Goal: Task Accomplishment & Management: Use online tool/utility

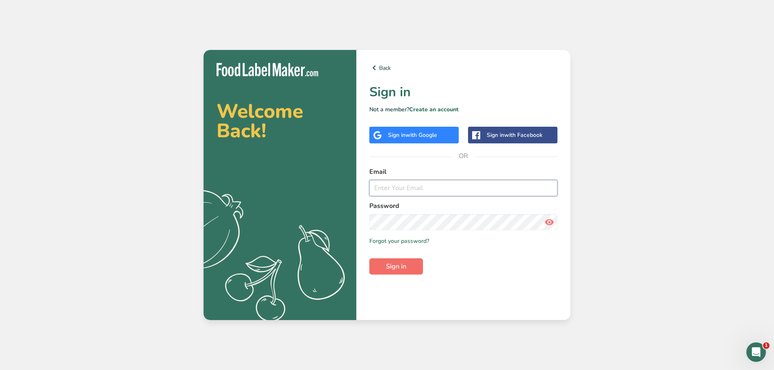
type input "[EMAIL_ADDRESS][DOMAIN_NAME]"
click at [383, 262] on button "Sign in" at bounding box center [396, 266] width 54 height 16
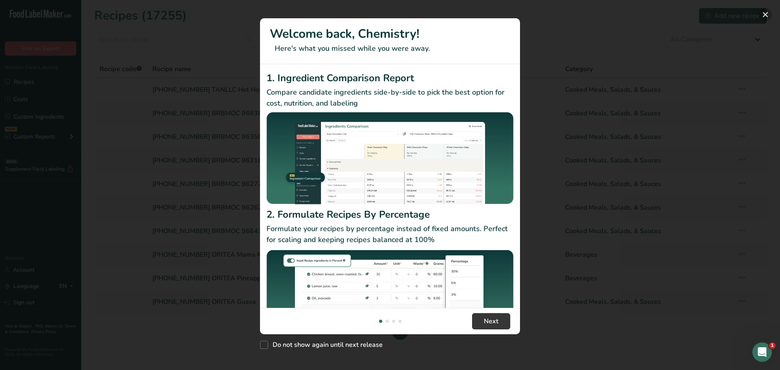
click at [767, 17] on button "New Features" at bounding box center [765, 14] width 13 height 13
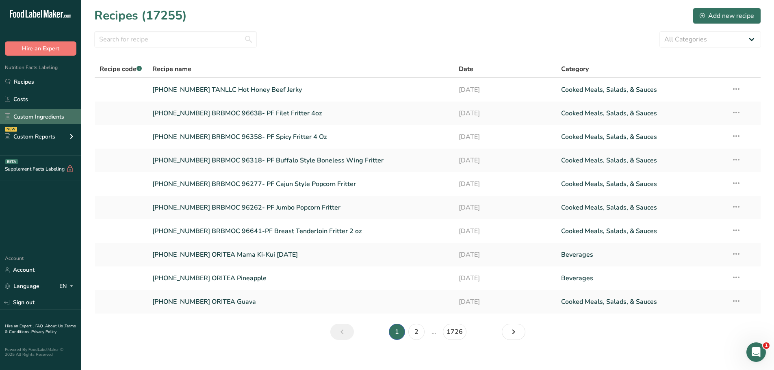
click at [39, 119] on link "Custom Ingredients" at bounding box center [40, 116] width 81 height 15
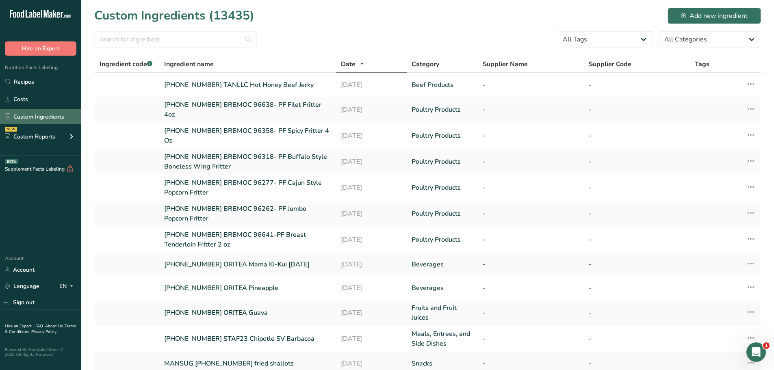
click at [61, 120] on link "Custom Ingredients" at bounding box center [40, 116] width 81 height 15
click at [714, 16] on div "Add new ingredient" at bounding box center [714, 16] width 67 height 10
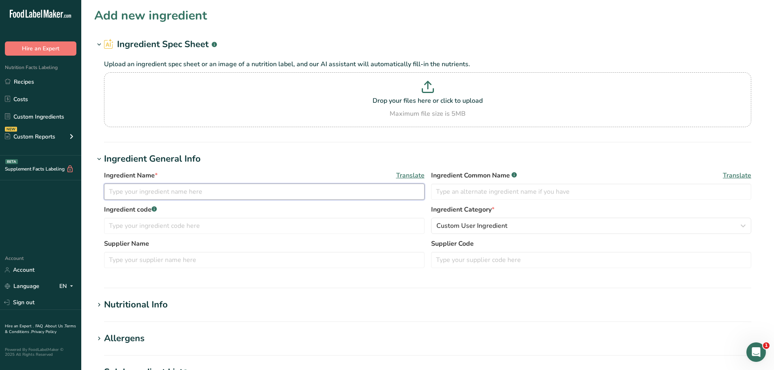
click at [129, 195] on input "text" at bounding box center [264, 192] width 321 height 16
click at [214, 192] on input "[PHONE_NUMBER] BAKBAR" at bounding box center [264, 192] width 321 height 16
paste input "Sliced, 25.021, [DATE], #4399"
type input "[PHONE_NUMBER] BAKBAR Sliced, 25.021, [DATE], #4399"
click at [467, 224] on span "Custom User Ingredient" at bounding box center [471, 226] width 71 height 10
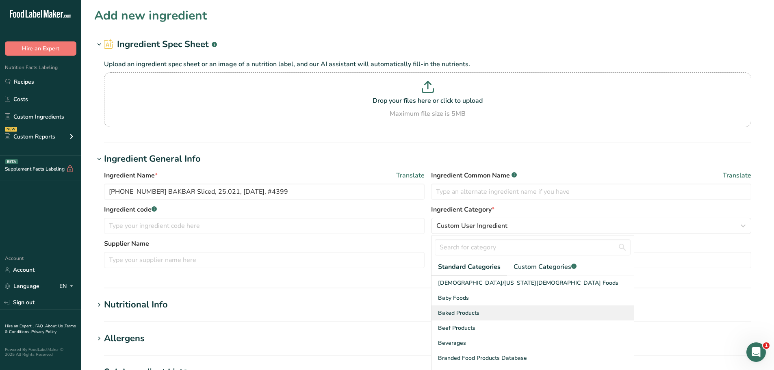
click at [447, 311] on span "Baked Products" at bounding box center [458, 313] width 41 height 9
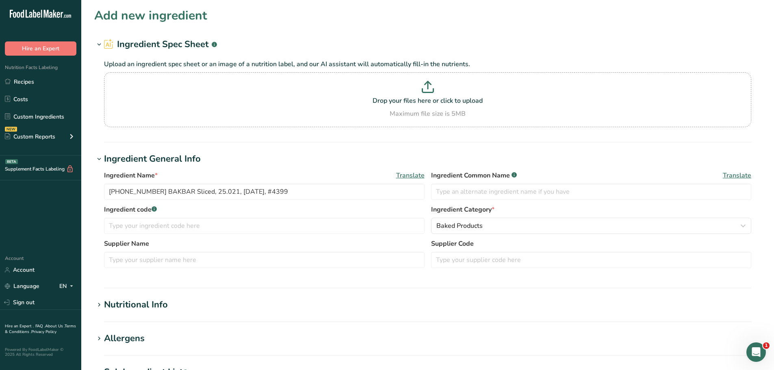
click at [130, 304] on div "Nutritional Info" at bounding box center [136, 304] width 64 height 13
click at [140, 347] on input "number" at bounding box center [404, 349] width 601 height 16
type input "100"
click at [211, 311] on h1 "Nutritional Info" at bounding box center [427, 304] width 667 height 13
click at [164, 308] on div "Nutritional Info" at bounding box center [136, 304] width 64 height 13
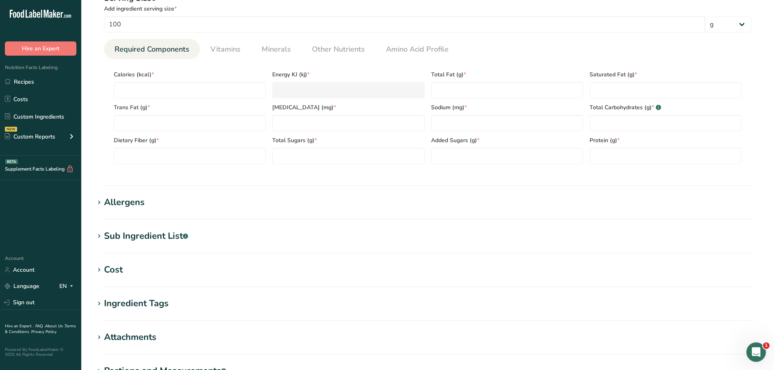
scroll to position [325, 0]
click at [348, 54] on span "Other Nutrients" at bounding box center [338, 48] width 53 height 11
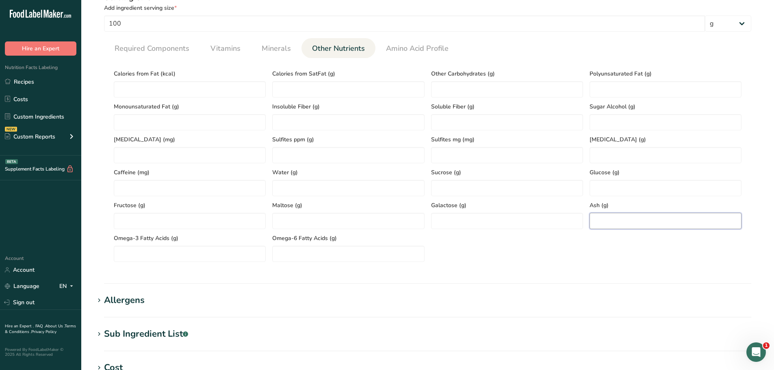
click at [610, 224] on input "number" at bounding box center [666, 221] width 152 height 16
paste input "1.23"
type input "1.23"
click at [143, 57] on link "Required Components" at bounding box center [151, 48] width 81 height 21
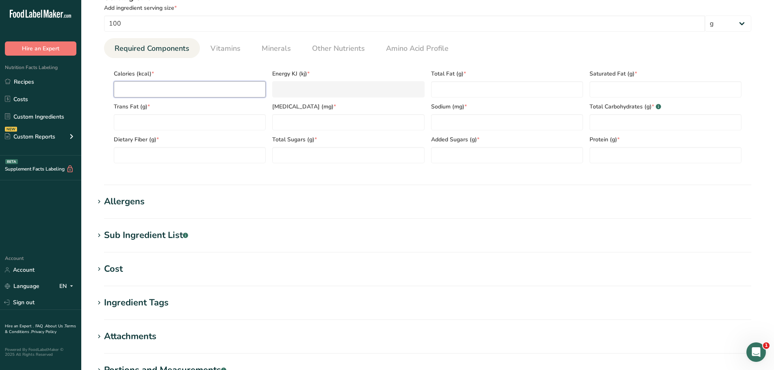
click at [134, 85] on input "number" at bounding box center [190, 89] width 152 height 16
paste input "367.14"
type input "367.14"
type KJ "1536.1"
type input "367.14"
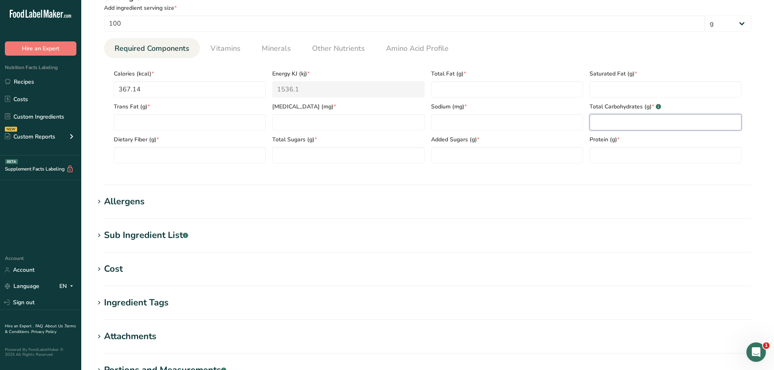
click at [618, 126] on Carbohydrates "number" at bounding box center [666, 122] width 152 height 16
paste Carbohydrates "54.32"
type Carbohydrates "54.32"
click at [334, 126] on input "number" at bounding box center [348, 122] width 152 height 16
paste input "79.76"
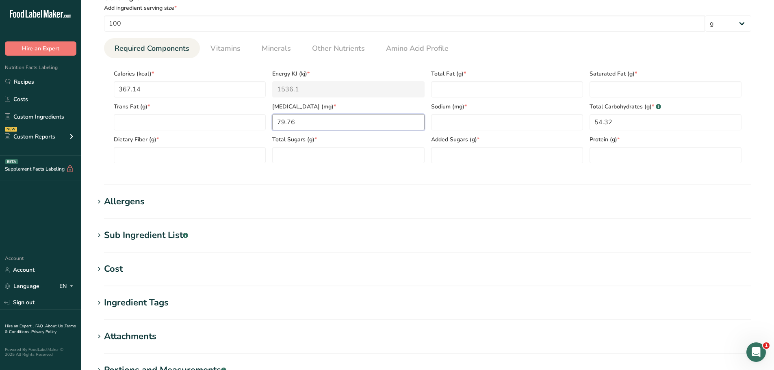
type input "79.76"
click at [158, 156] on Fiber "number" at bounding box center [190, 155] width 152 height 16
paste Fiber "1.4"
type Fiber "1.4"
click at [339, 49] on span "Other Nutrients" at bounding box center [338, 48] width 53 height 11
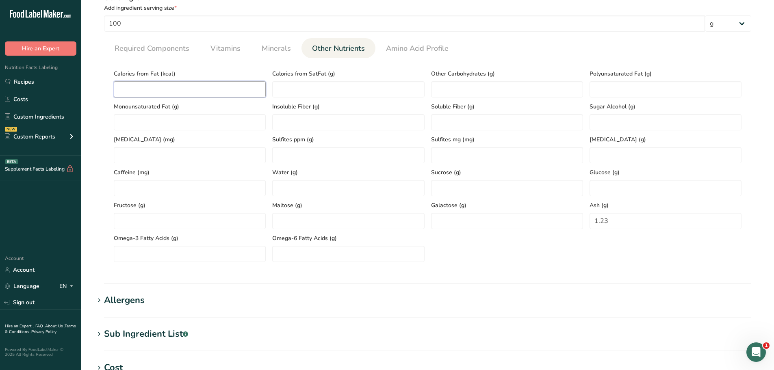
click at [174, 86] on Fat "number" at bounding box center [190, 89] width 152 height 16
paste Fat "118.08"
type Fat "118.08"
click at [150, 50] on span "Required Components" at bounding box center [152, 48] width 75 height 11
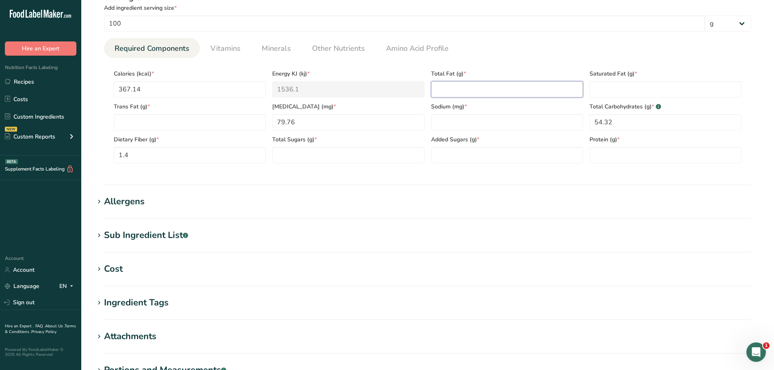
click at [473, 91] on Fat "number" at bounding box center [507, 89] width 152 height 16
paste Fat "13.12"
type Fat "13.12"
click at [273, 52] on span "Minerals" at bounding box center [276, 48] width 29 height 11
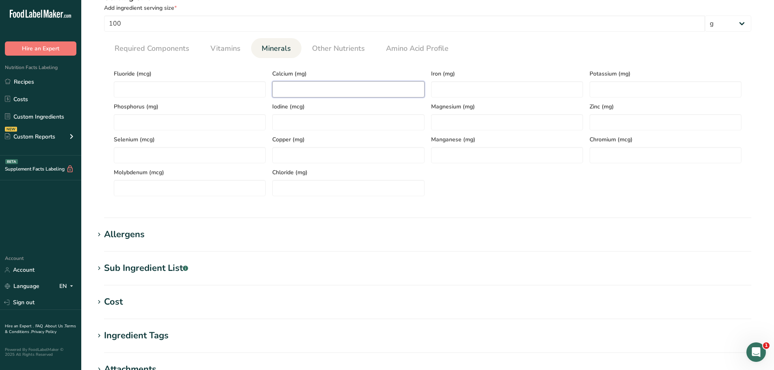
click at [291, 85] on input "number" at bounding box center [348, 89] width 152 height 16
paste input "24.72"
type input "24.72"
click at [447, 89] on input "number" at bounding box center [507, 89] width 152 height 16
paste input "1.12"
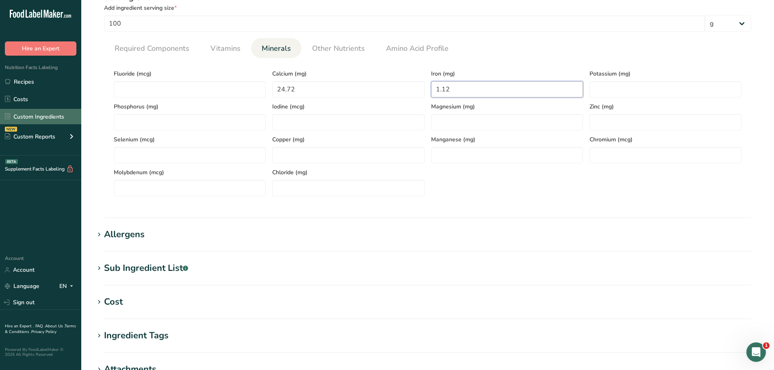
type input "1.12"
click at [626, 81] on div "Potassium (mg)" at bounding box center [665, 81] width 159 height 33
click at [623, 87] on input "number" at bounding box center [666, 89] width 152 height 16
paste input "111.61"
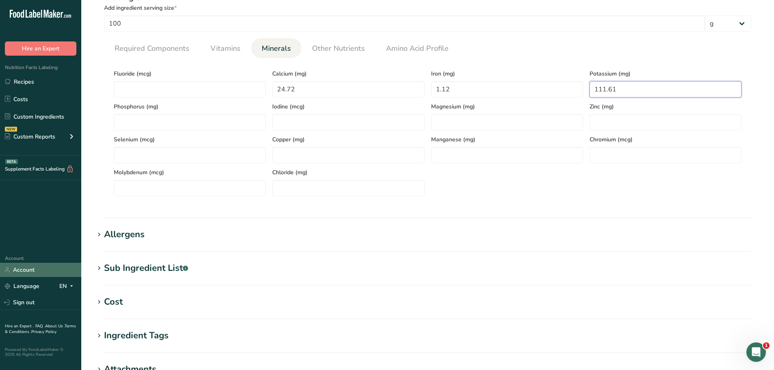
type input "111.61"
click at [324, 48] on span "Other Nutrients" at bounding box center [338, 48] width 53 height 11
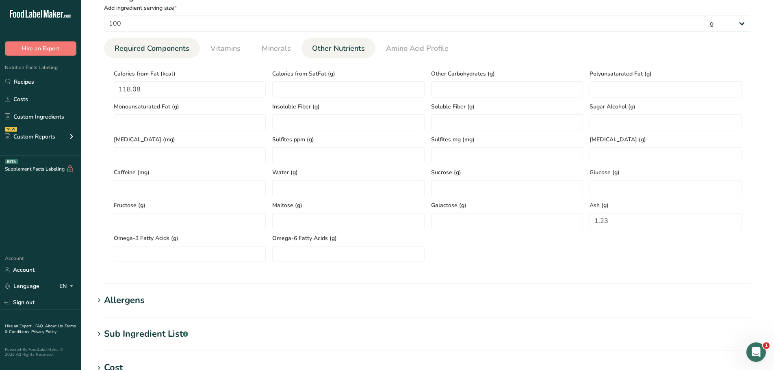
click at [180, 52] on span "Required Components" at bounding box center [152, 48] width 75 height 11
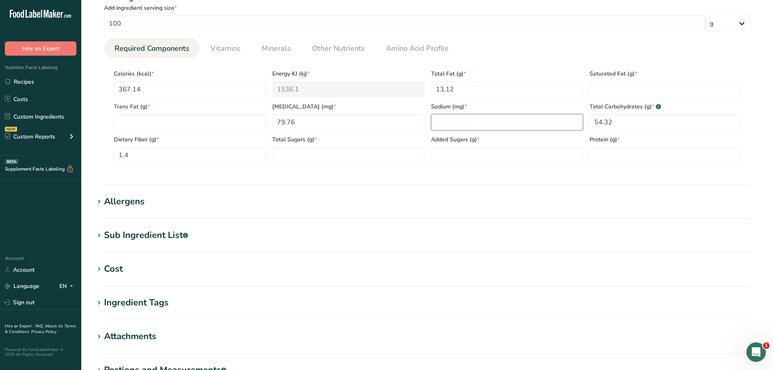
click at [443, 121] on input "number" at bounding box center [507, 122] width 152 height 16
paste input "488.07"
type input "488.07"
click at [344, 50] on span "Other Nutrients" at bounding box center [338, 48] width 53 height 11
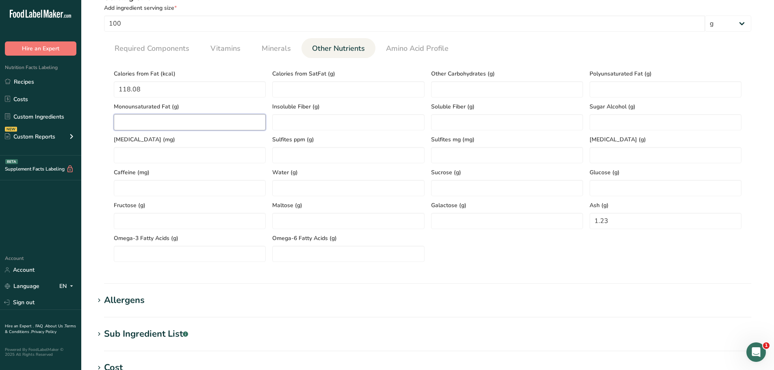
click at [119, 119] on Fat "number" at bounding box center [190, 122] width 152 height 16
paste Fat "3.19"
type Fat "3.19"
click at [629, 90] on Fat "number" at bounding box center [666, 89] width 152 height 16
paste Fat "1.04"
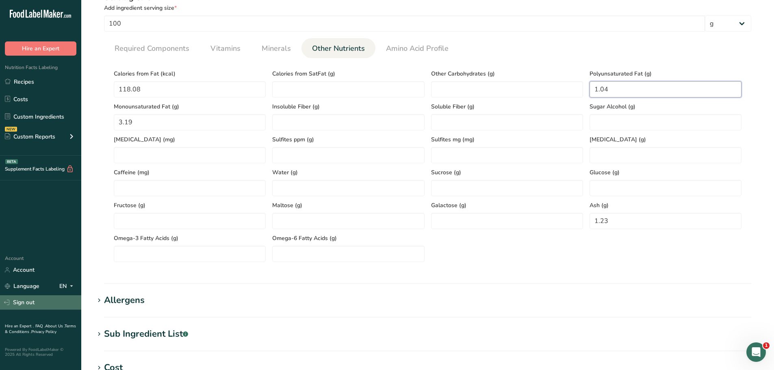
type Fat "1.04"
click at [159, 48] on span "Required Components" at bounding box center [152, 48] width 75 height 11
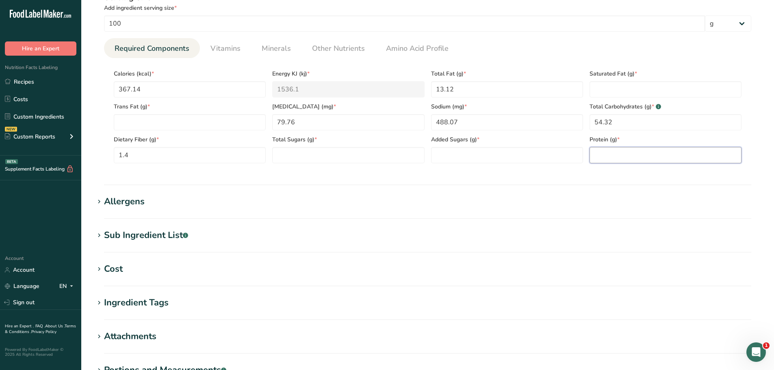
click at [617, 154] on input "number" at bounding box center [666, 155] width 152 height 16
paste input "7.94"
type input "7.94"
click at [621, 89] on Fat "number" at bounding box center [666, 89] width 152 height 16
paste Fat "8.69"
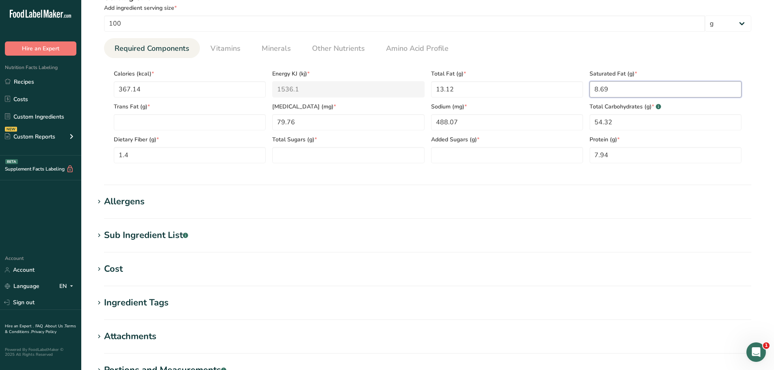
type Fat "8.69"
click at [300, 152] on Sugars "number" at bounding box center [348, 155] width 152 height 16
paste Sugars "11.97"
type Sugars "11.97"
click at [458, 152] on Sugars "number" at bounding box center [507, 155] width 152 height 16
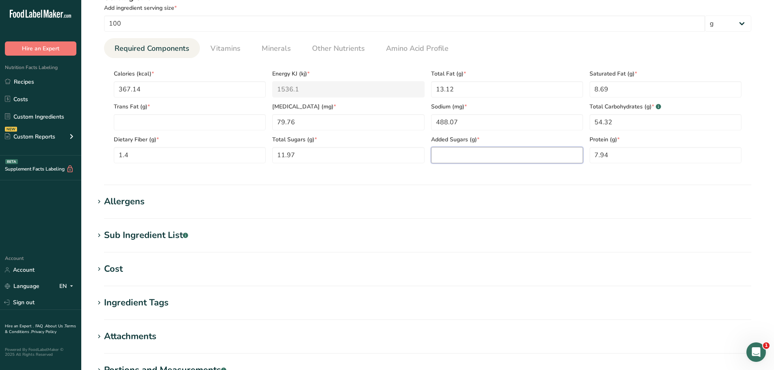
paste Sugars "11.97"
type Sugars "11.97"
click at [230, 50] on span "Vitamins" at bounding box center [226, 48] width 30 height 11
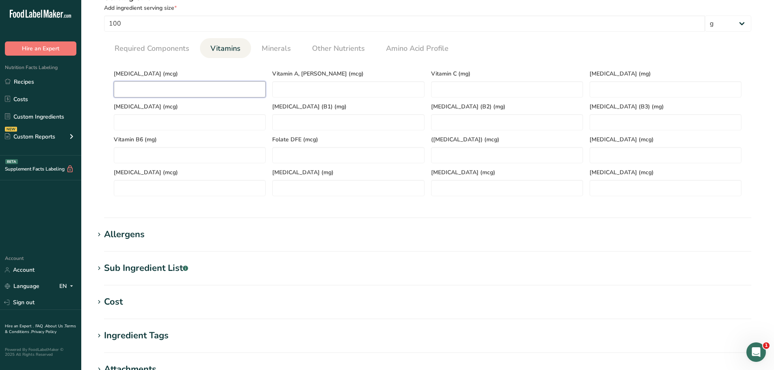
click at [146, 90] on D "number" at bounding box center [190, 89] width 152 height 16
paste D "0.6"
type D "0.6"
click at [142, 52] on span "Required Components" at bounding box center [152, 48] width 75 height 11
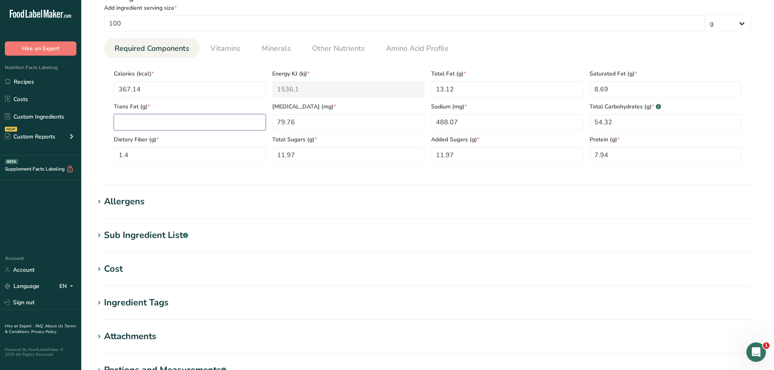
click at [138, 125] on Fat "number" at bounding box center [190, 122] width 152 height 16
paste Fat "0.18"
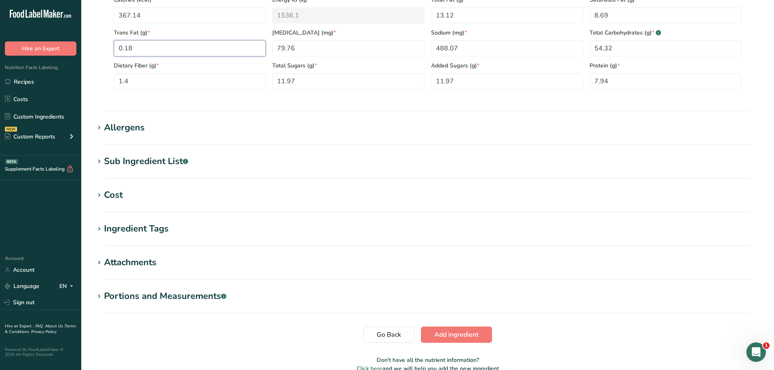
scroll to position [406, 0]
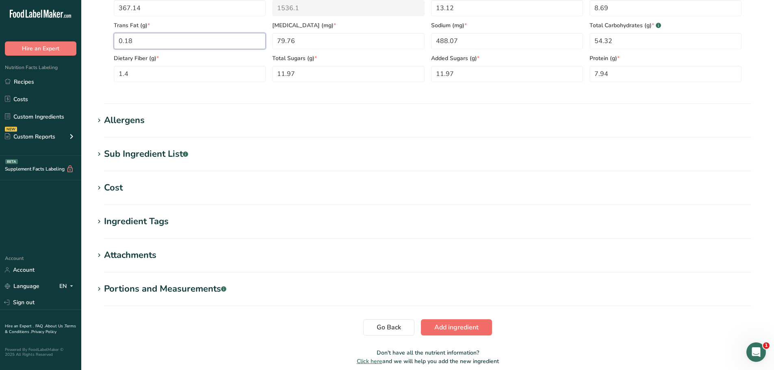
type Fat "0.18"
click at [461, 326] on span "Add ingredient" at bounding box center [456, 328] width 44 height 10
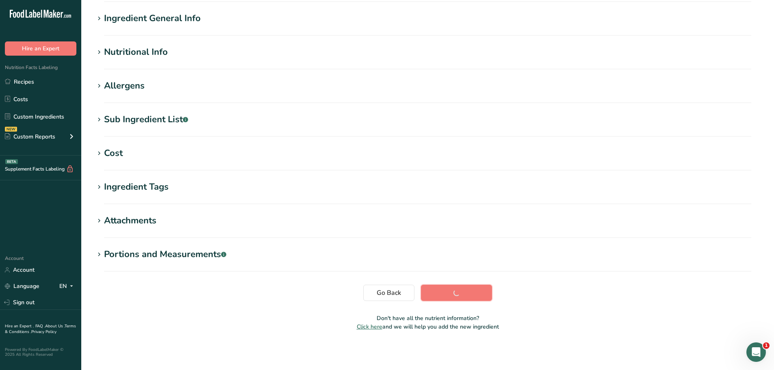
scroll to position [60, 0]
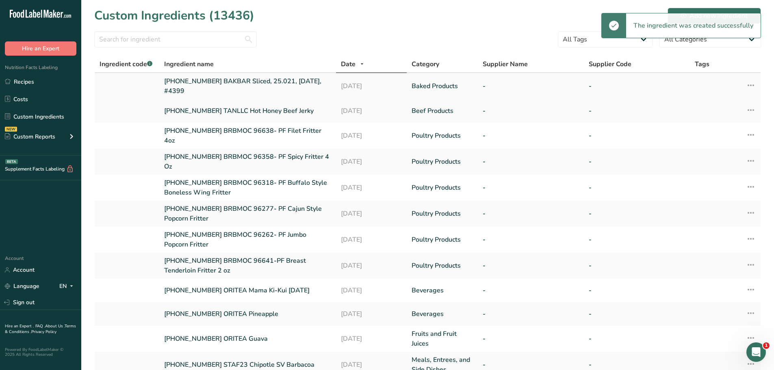
click at [178, 89] on link "[PHONE_NUMBER] BAKBAR Sliced, 25.021, [DATE], #4399" at bounding box center [247, 86] width 167 height 20
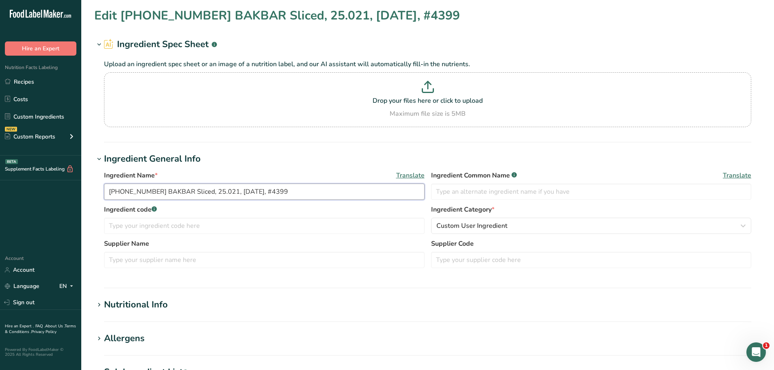
drag, startPoint x: 283, startPoint y: 191, endPoint x: 108, endPoint y: 194, distance: 175.2
click at [108, 194] on input "[PHONE_NUMBER] BAKBAR Sliced, 25.021, [DATE], #4399" at bounding box center [264, 192] width 321 height 16
click at [34, 83] on link "Recipes" at bounding box center [40, 81] width 81 height 15
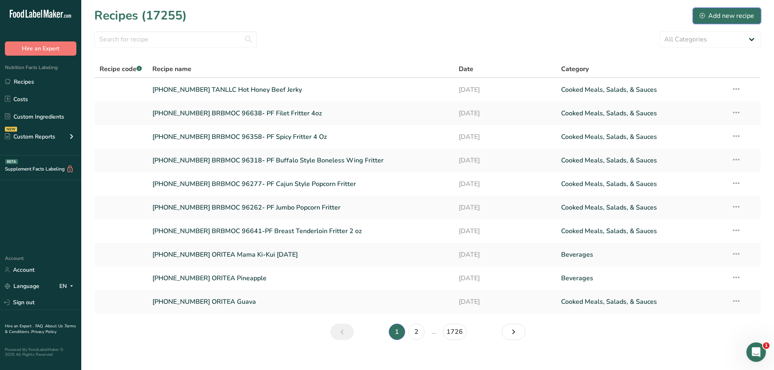
click at [722, 10] on button "Add new recipe" at bounding box center [727, 16] width 68 height 16
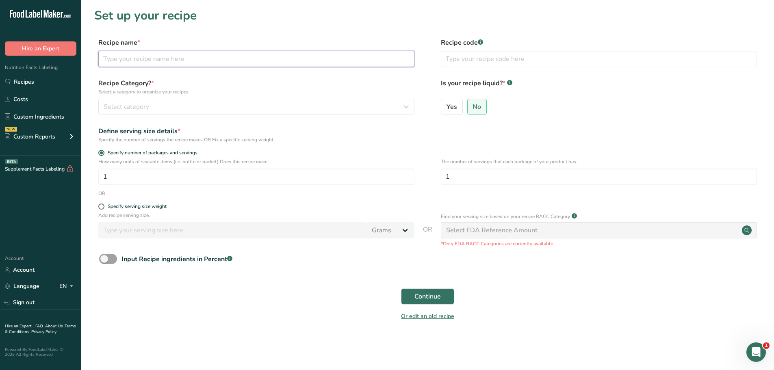
click at [176, 58] on input "text" at bounding box center [256, 59] width 316 height 16
paste input "[PHONE_NUMBER] BAKBAR Sliced, 25.021, [DATE], #4399"
type input "[PHONE_NUMBER] BAKBAR Sliced, 25.021, [DATE], #4399"
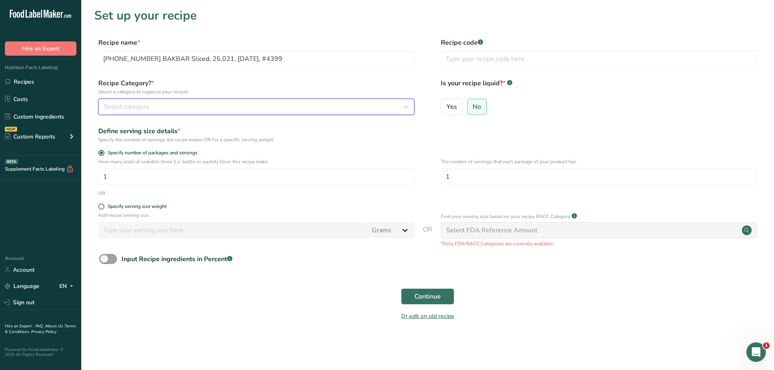
click at [197, 106] on div "Select category" at bounding box center [254, 107] width 301 height 10
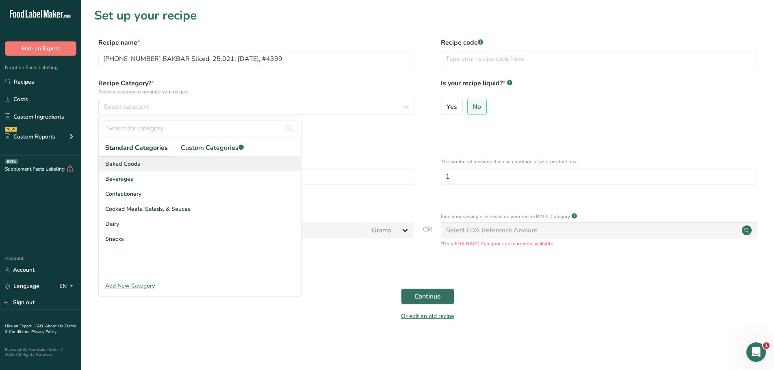
click at [135, 160] on span "Baked Goods" at bounding box center [122, 164] width 35 height 9
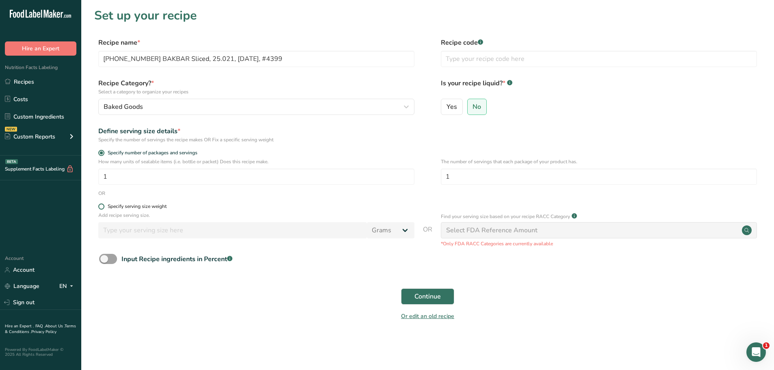
click at [102, 206] on span at bounding box center [101, 207] width 6 height 6
click at [102, 206] on input "Specify serving size weight" at bounding box center [100, 206] width 5 height 5
radio input "true"
radio input "false"
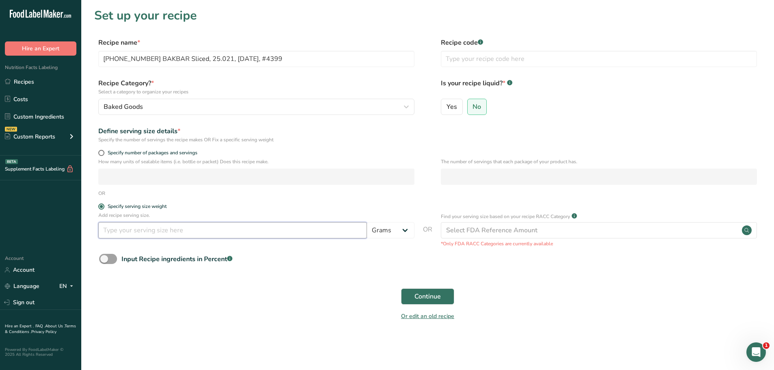
click at [110, 235] on input "number" at bounding box center [232, 230] width 269 height 16
type input "100"
click at [433, 298] on span "Continue" at bounding box center [428, 297] width 26 height 10
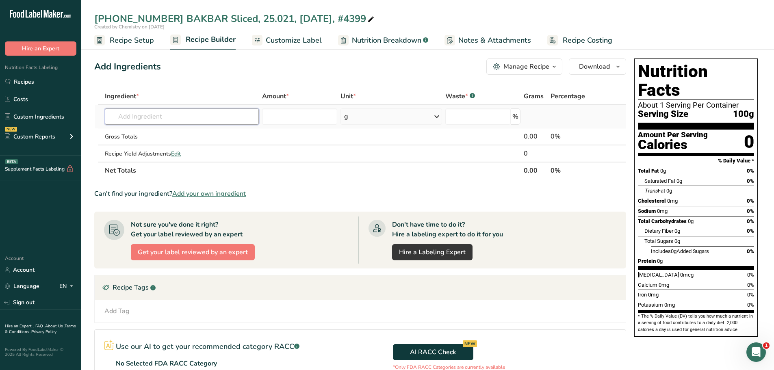
click at [195, 120] on input "text" at bounding box center [182, 117] width 154 height 16
paste input "[PHONE_NUMBER] BAKBAR Sliced, 25.021, [DATE], #4399"
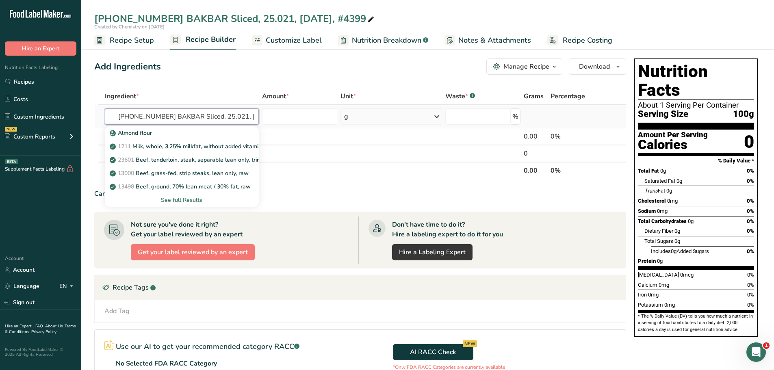
scroll to position [0, 34]
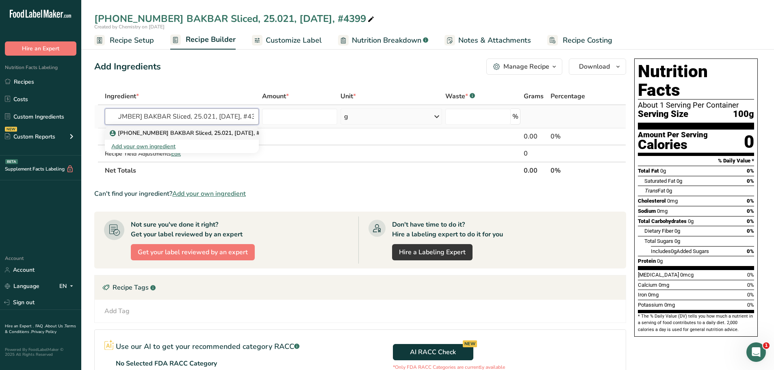
type input "[PHONE_NUMBER] BAKBAR Sliced, 25.021, [DATE], #4399"
click at [206, 133] on p "[PHONE_NUMBER] BAKBAR Sliced, 25.021, [DATE], #4399" at bounding box center [191, 133] width 161 height 9
type input "[PHONE_NUMBER] BAKBAR Sliced, 25.021, [DATE], #4399"
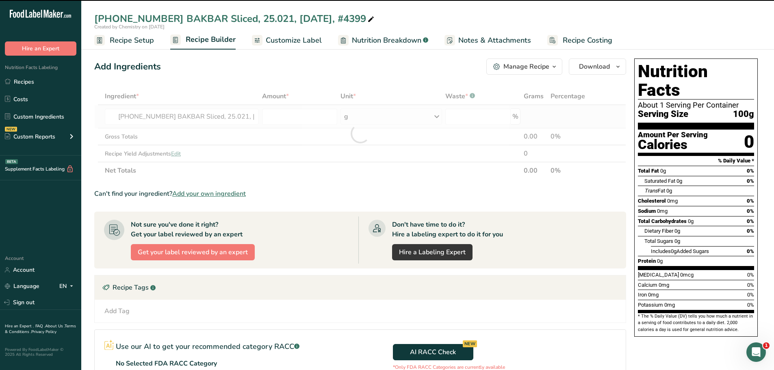
type input "0"
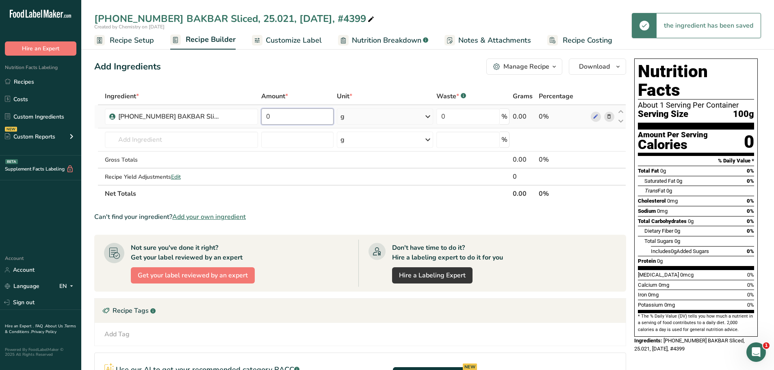
click at [278, 120] on input "0" at bounding box center [297, 117] width 73 height 16
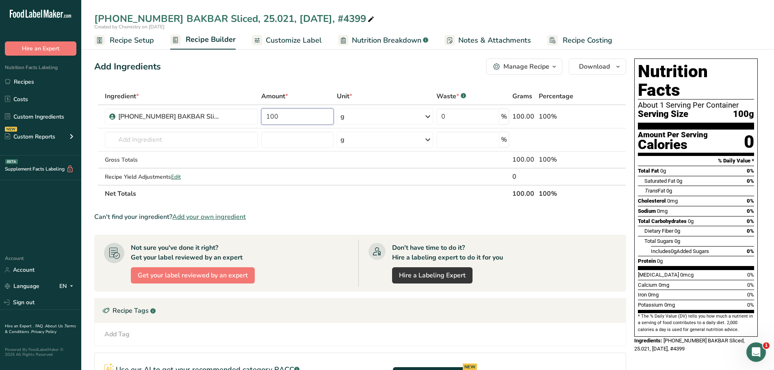
type input "100"
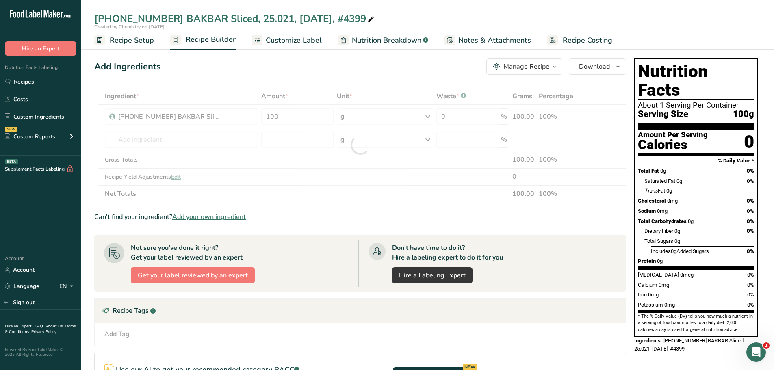
click at [397, 74] on div "Add Ingredients Manage Recipe Delete Recipe Duplicate Recipe Scale Recipe Save …" at bounding box center [360, 67] width 532 height 16
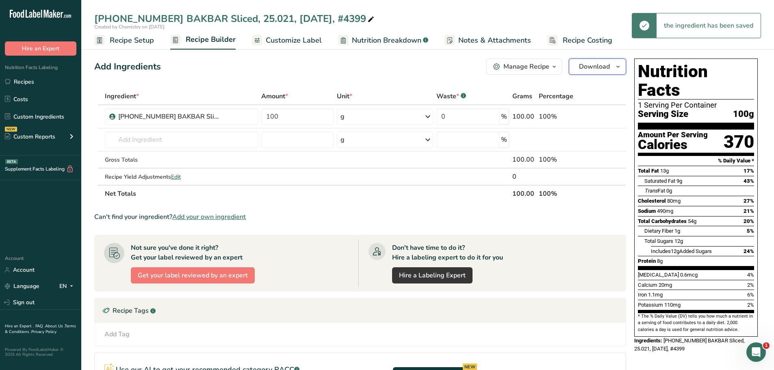
click at [619, 65] on icon "button" at bounding box center [618, 67] width 7 height 10
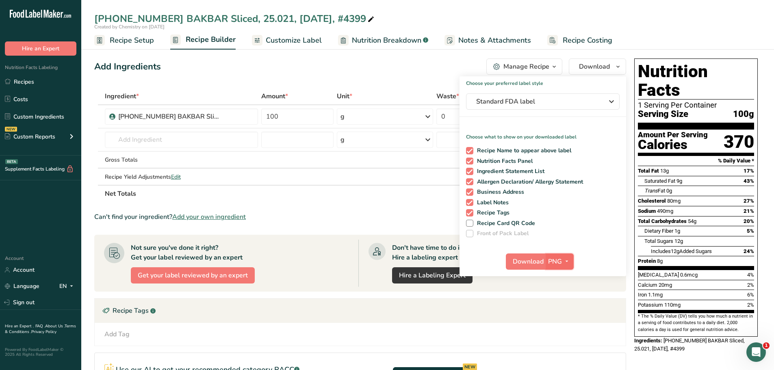
click at [565, 262] on icon "button" at bounding box center [567, 261] width 7 height 10
click at [560, 319] on link "PDF" at bounding box center [561, 318] width 26 height 13
click at [534, 264] on span "Download" at bounding box center [528, 262] width 31 height 10
click at [527, 254] on button "Download" at bounding box center [526, 262] width 40 height 16
click at [134, 42] on span "Recipe Setup" at bounding box center [132, 40] width 44 height 11
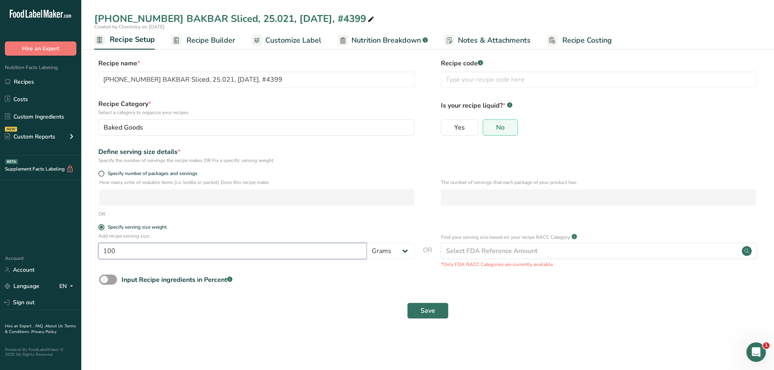
drag, startPoint x: 124, startPoint y: 250, endPoint x: -111, endPoint y: 236, distance: 234.9
click at [0, 236] on html ".a-20{fill:#fff;} Hire an Expert Nutrition Facts Labeling Recipes Costs Custom …" at bounding box center [387, 185] width 774 height 370
type input "26"
click at [435, 311] on span "Save" at bounding box center [428, 311] width 15 height 10
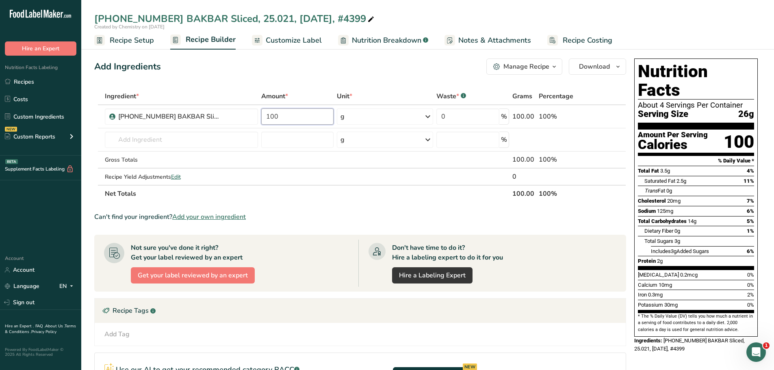
drag, startPoint x: 286, startPoint y: 119, endPoint x: 133, endPoint y: 100, distance: 154.0
click at [133, 100] on table "Ingredient * Amount * Unit * Waste * .a-a{fill:#347362;}.b-a{fill:#fff;} Grams …" at bounding box center [360, 145] width 532 height 115
type input "26"
click at [313, 70] on div "Add Ingredients Manage Recipe Delete Recipe Duplicate Recipe Scale Recipe Save …" at bounding box center [360, 67] width 532 height 16
click at [274, 38] on span "Customize Label" at bounding box center [294, 40] width 56 height 11
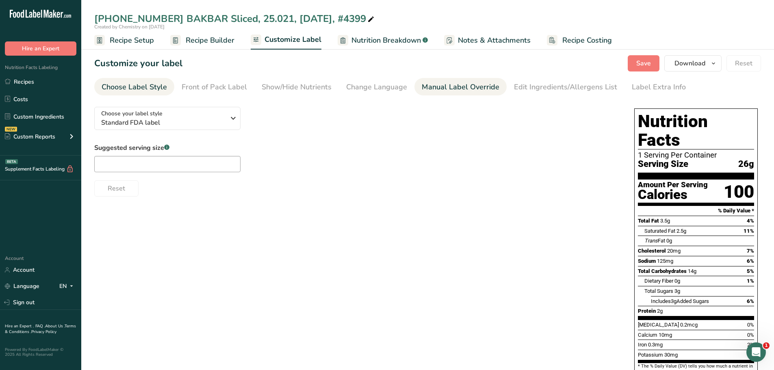
click at [487, 87] on div "Manual Label Override" at bounding box center [461, 87] width 78 height 11
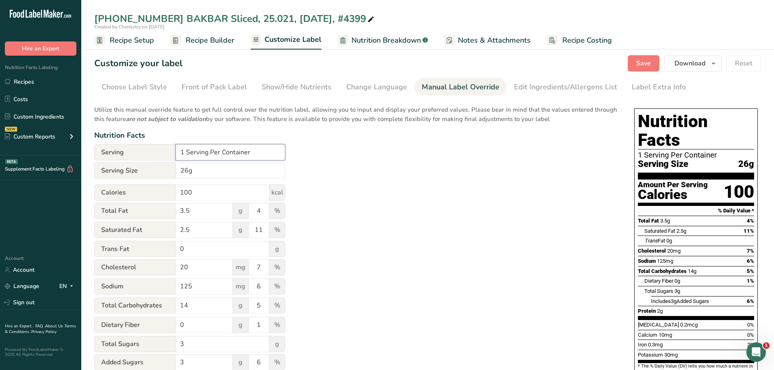
click at [184, 152] on input "1 Serving Per Container" at bounding box center [231, 152] width 110 height 16
click at [211, 154] on input "15 Serving Per Container" at bounding box center [231, 152] width 110 height 16
type input "15 Servings Per Container"
click at [634, 61] on button "Save" at bounding box center [644, 63] width 32 height 16
click at [714, 65] on icon "button" at bounding box center [713, 64] width 7 height 10
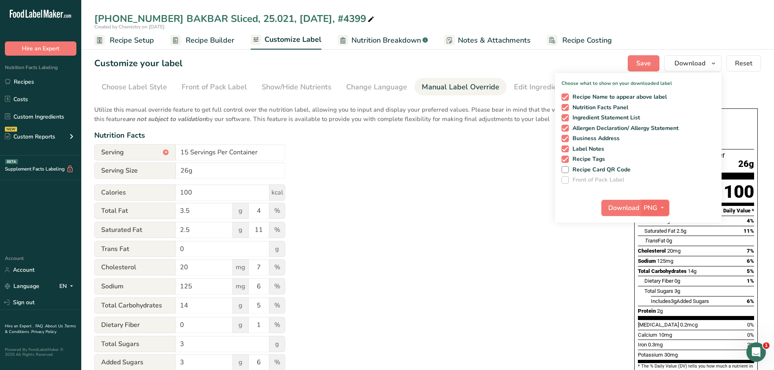
click at [662, 207] on icon "button" at bounding box center [662, 208] width 7 height 10
click at [654, 260] on link "PDF" at bounding box center [656, 264] width 26 height 13
click at [628, 205] on span "Download" at bounding box center [624, 208] width 31 height 10
click at [32, 85] on link "Recipes" at bounding box center [40, 81] width 81 height 15
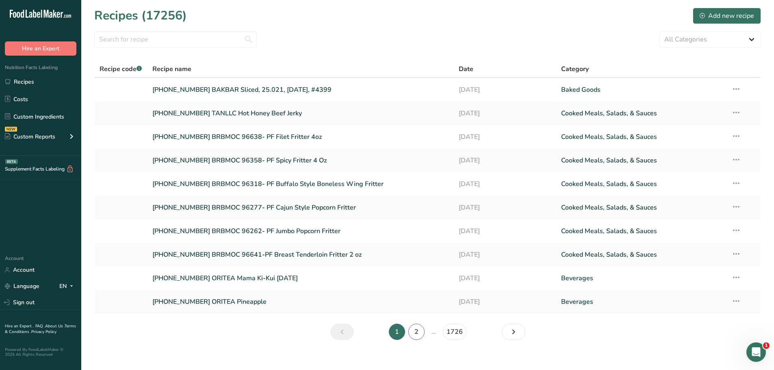
click at [419, 333] on link "2" at bounding box center [416, 332] width 16 height 16
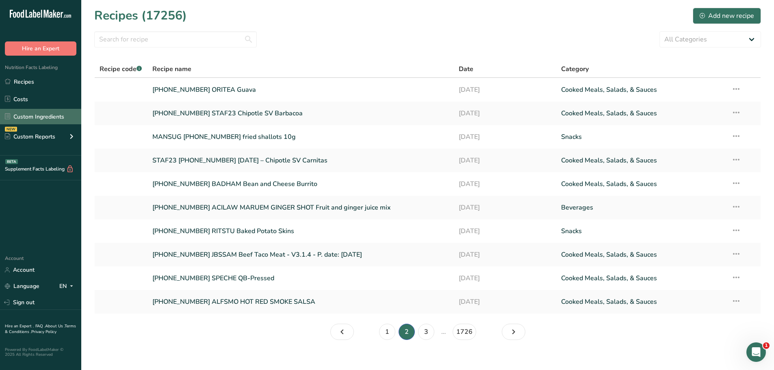
click at [53, 119] on link "Custom Ingredients" at bounding box center [40, 116] width 81 height 15
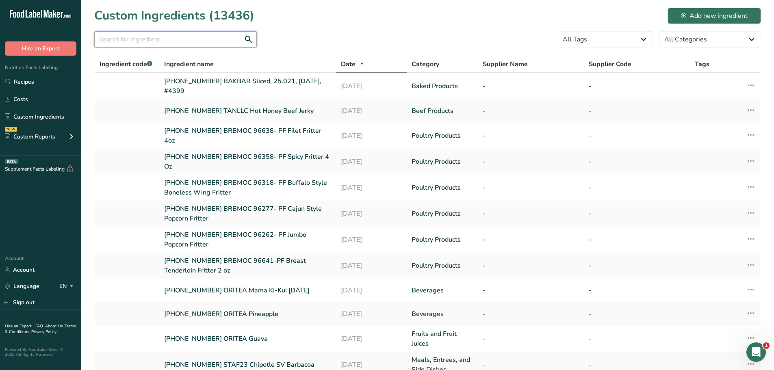
click at [140, 40] on input "text" at bounding box center [175, 39] width 163 height 16
type input "25-415067"
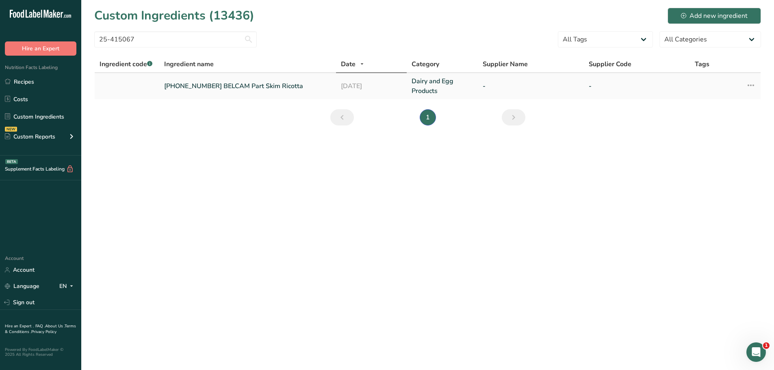
click at [182, 88] on link "[PHONE_NUMBER] BELCAM Part Skim Ricotta" at bounding box center [247, 86] width 167 height 10
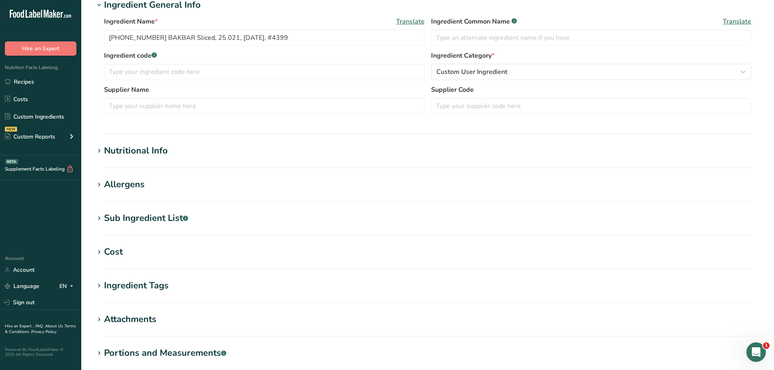
scroll to position [244, 0]
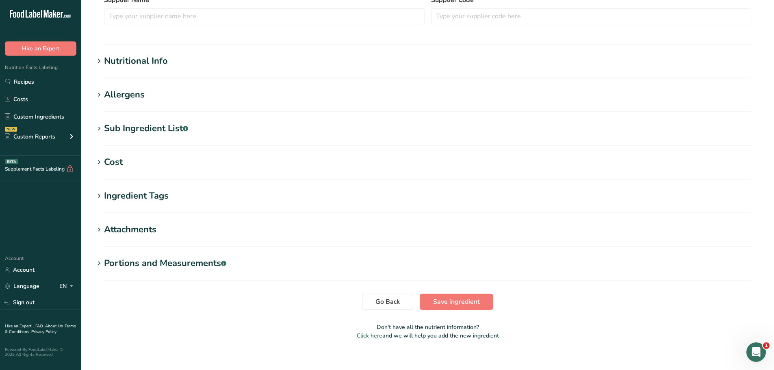
click at [142, 61] on div "Nutritional Info" at bounding box center [136, 60] width 64 height 13
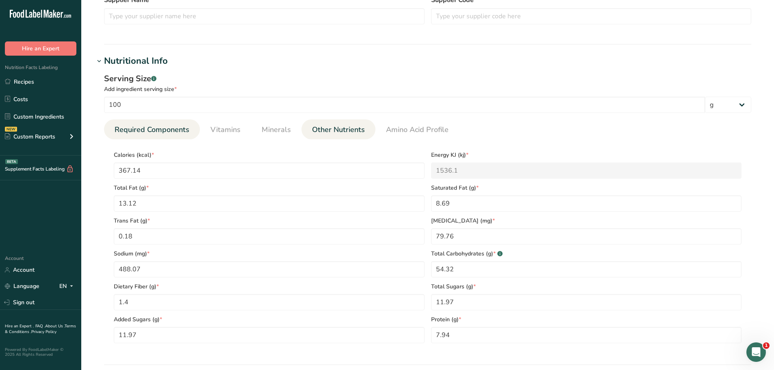
type input "[PHONE_NUMBER] BELCAM Part Skim Ricotta"
type input "138.58"
type KJ "579.8"
type Fat "7.52"
type Fat "5.44"
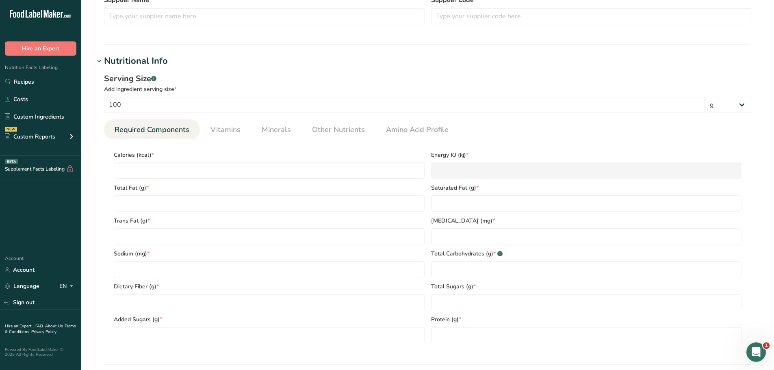
type Fat "0.13"
type input "30.07"
type input "99.55"
type Carbohydrates "4.64"
type Fiber "1.32"
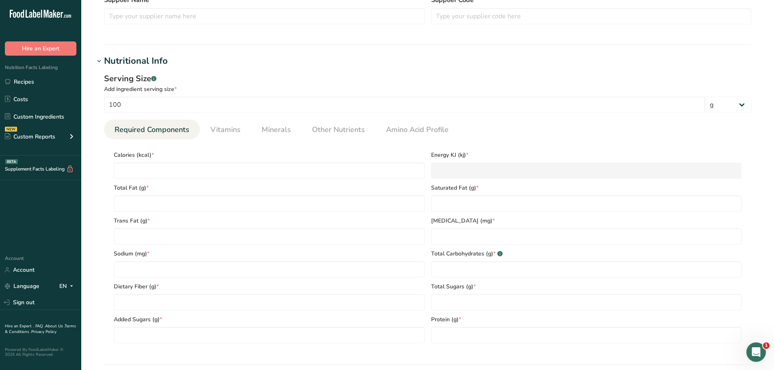
type Sugars "3.39"
type Sugars "0"
type input "13.09"
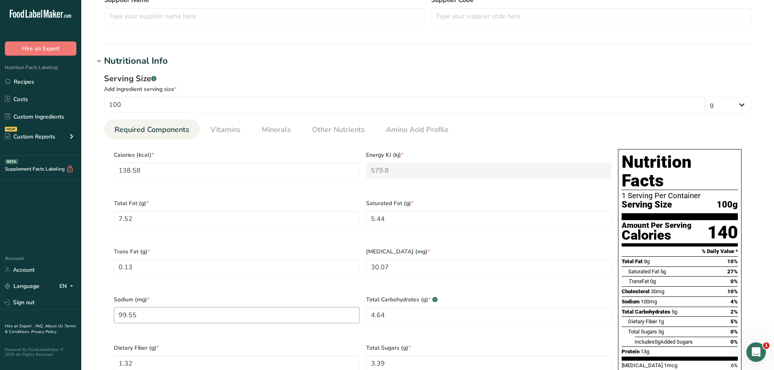
scroll to position [284, 0]
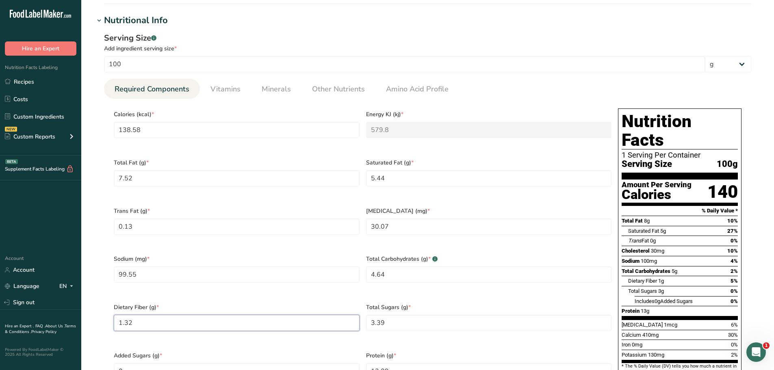
click at [143, 315] on Fiber "1.32" at bounding box center [237, 323] width 246 height 16
type Fiber "0"
click at [158, 316] on Fiber "number" at bounding box center [237, 323] width 246 height 16
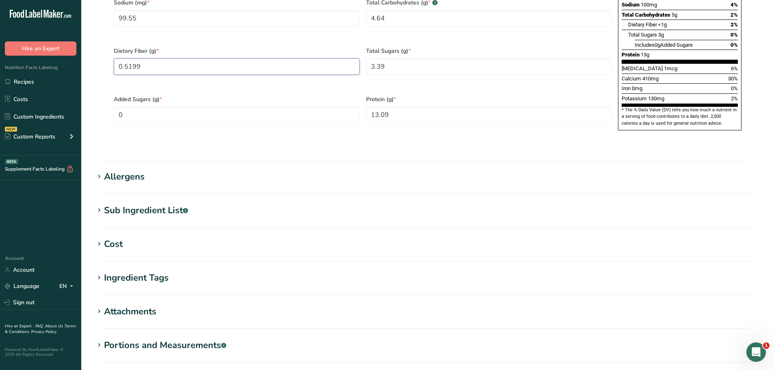
scroll to position [569, 0]
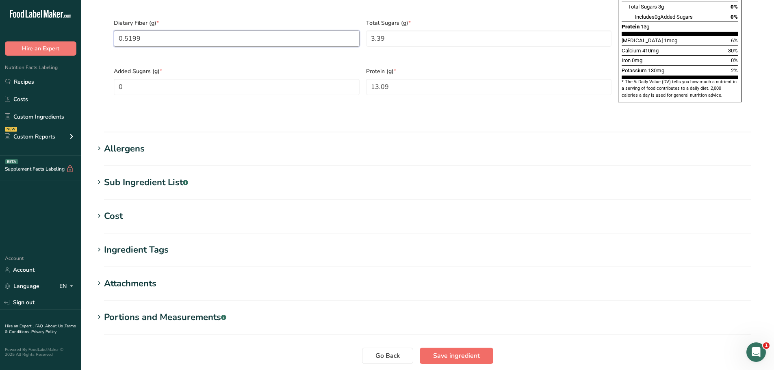
type Fiber "0.5199"
click at [456, 351] on span "Save ingredient" at bounding box center [456, 356] width 47 height 10
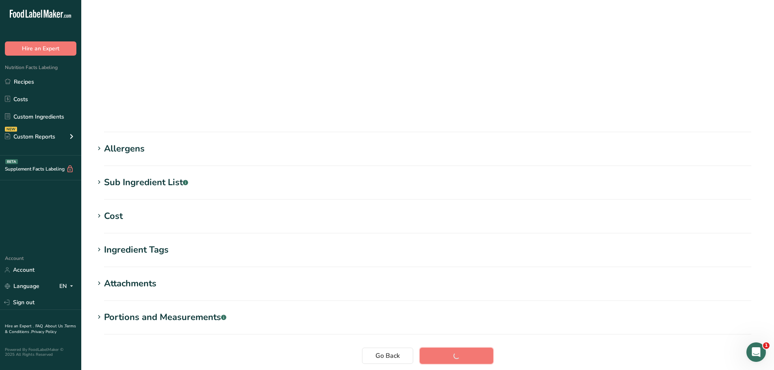
scroll to position [60, 0]
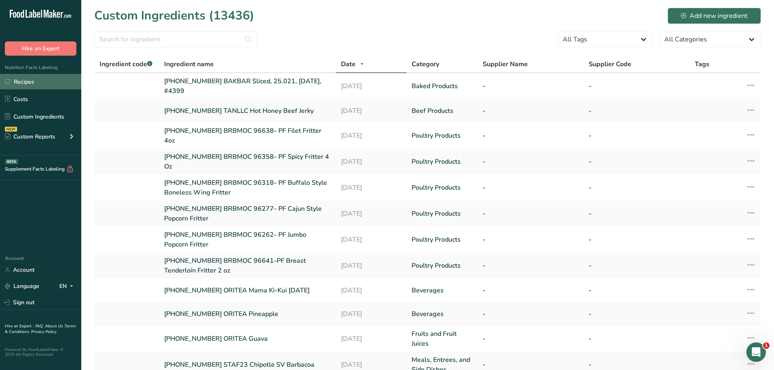
click at [29, 83] on link "Recipes" at bounding box center [40, 81] width 81 height 15
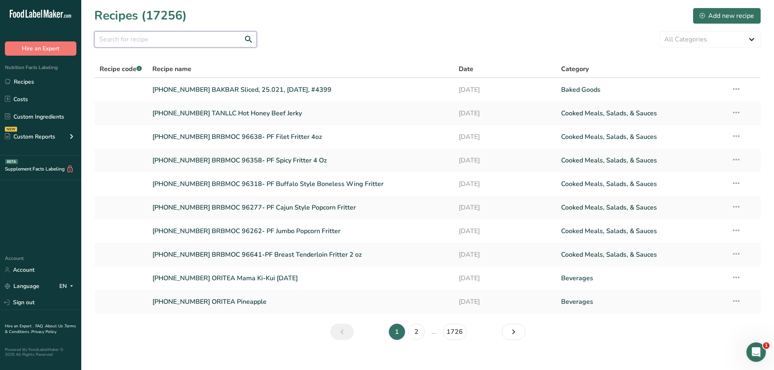
click at [136, 42] on input "text" at bounding box center [175, 39] width 163 height 16
type input "25-415067"
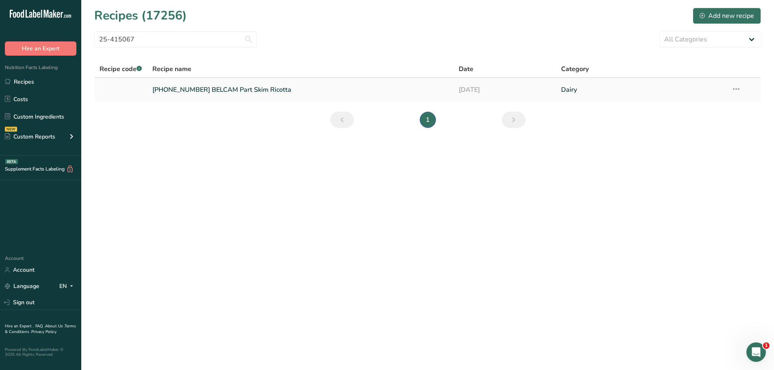
click at [205, 87] on link "[PHONE_NUMBER] BELCAM Part Skim Ricotta" at bounding box center [300, 89] width 297 height 17
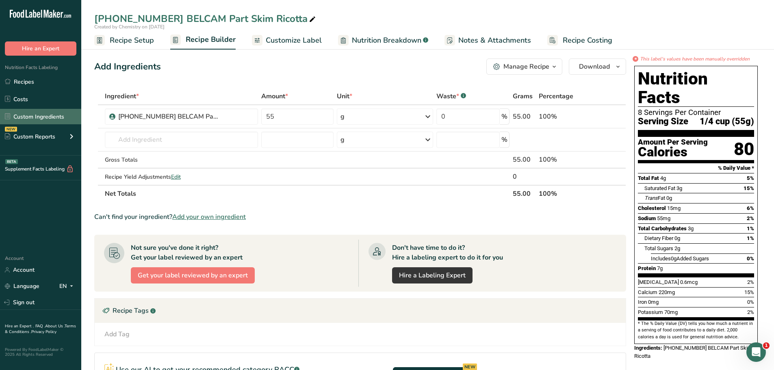
click at [59, 124] on link "Custom Ingredients" at bounding box center [40, 116] width 81 height 15
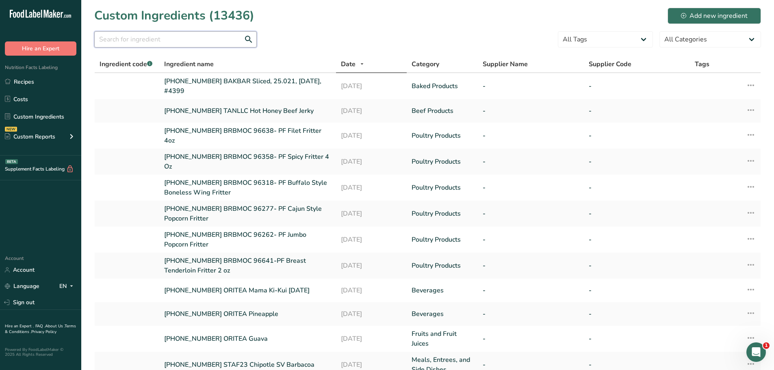
click at [175, 42] on input "text" at bounding box center [175, 39] width 163 height 16
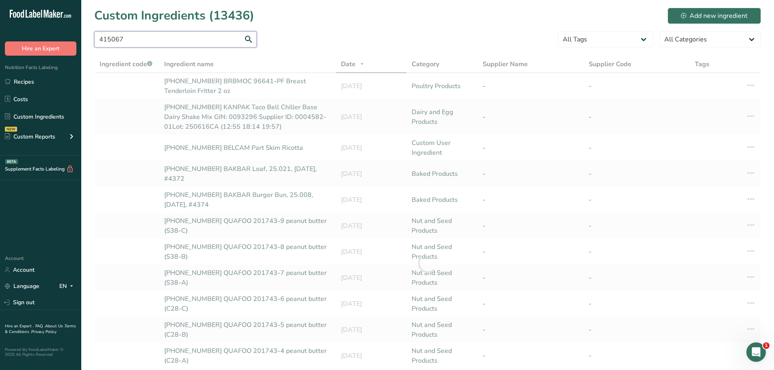
type input "415067"
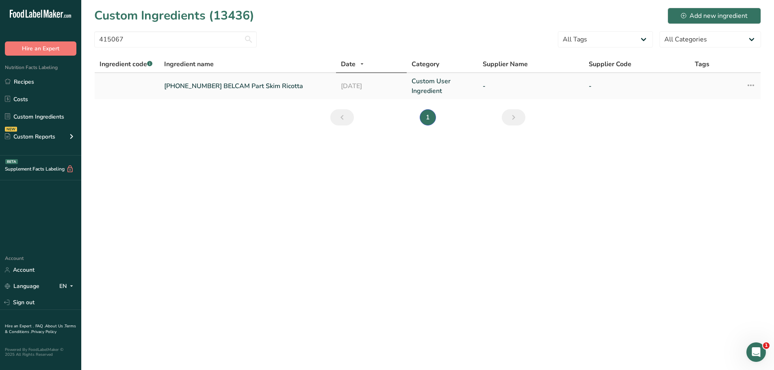
drag, startPoint x: 163, startPoint y: 87, endPoint x: 297, endPoint y: 89, distance: 134.1
click at [297, 89] on td "[PHONE_NUMBER] BELCAM Part Skim Ricotta" at bounding box center [247, 86] width 177 height 26
copy link "[PHONE_NUMBER] BELCAM Part Skim Ricotta"
click at [41, 81] on link "Recipes" at bounding box center [40, 81] width 81 height 15
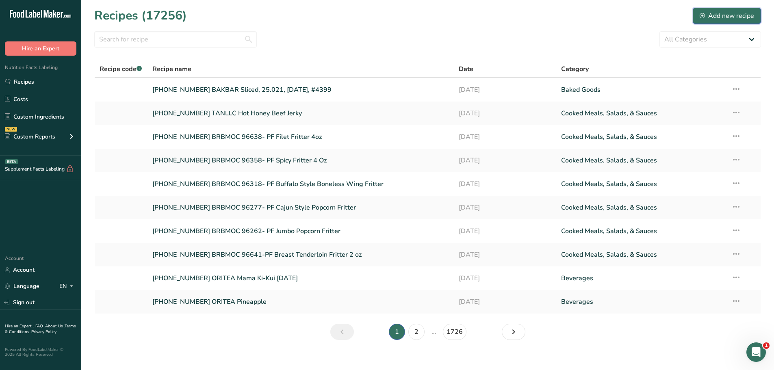
click at [727, 11] on div "Add new recipe" at bounding box center [727, 16] width 54 height 10
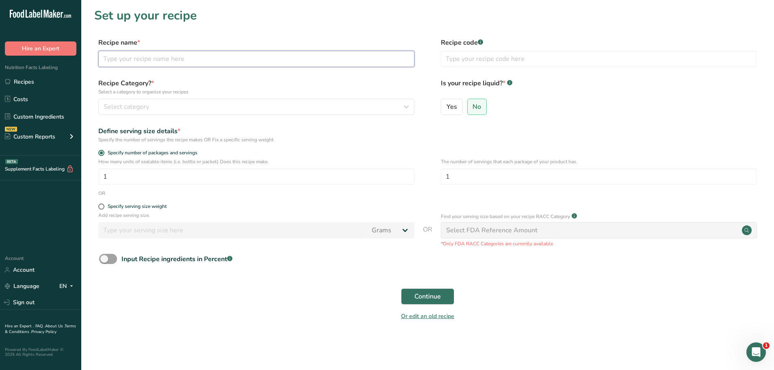
paste input "[PHONE_NUMBER] BELCAM Part Skim Ricotta"
type input "[PHONE_NUMBER] BELCAM Part Skim Ricotta"
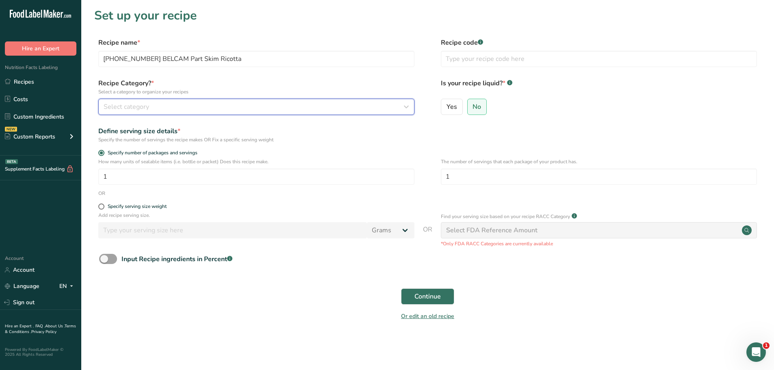
click at [175, 106] on div "Select category" at bounding box center [254, 107] width 301 height 10
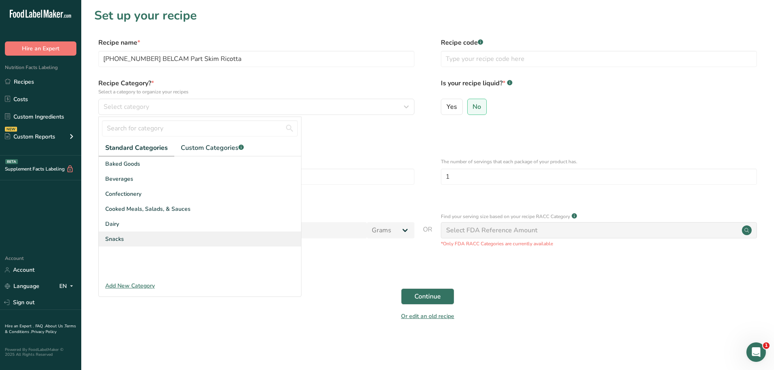
click at [156, 237] on div "Snacks" at bounding box center [200, 239] width 202 height 15
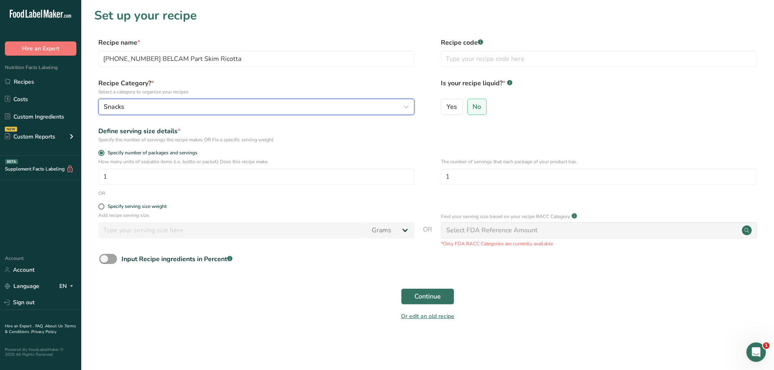
click at [179, 101] on button "Snacks" at bounding box center [256, 107] width 316 height 16
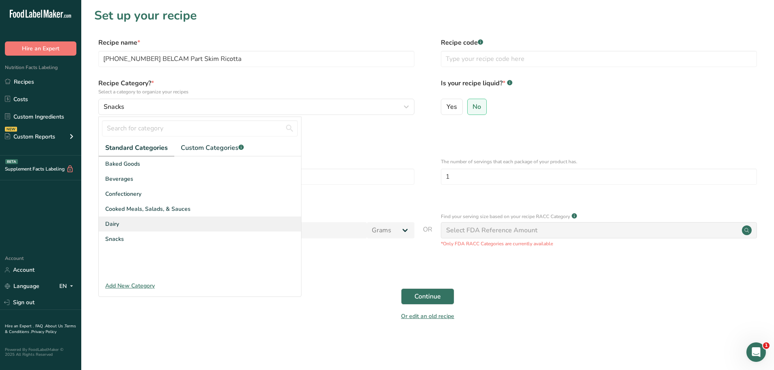
click at [131, 223] on div "Dairy" at bounding box center [200, 224] width 202 height 15
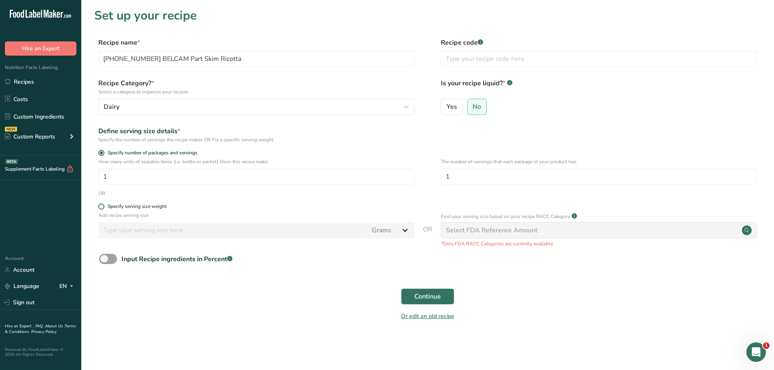
click at [103, 208] on span at bounding box center [101, 207] width 6 height 6
click at [103, 208] on input "Specify serving size weight" at bounding box center [100, 206] width 5 height 5
radio input "true"
radio input "false"
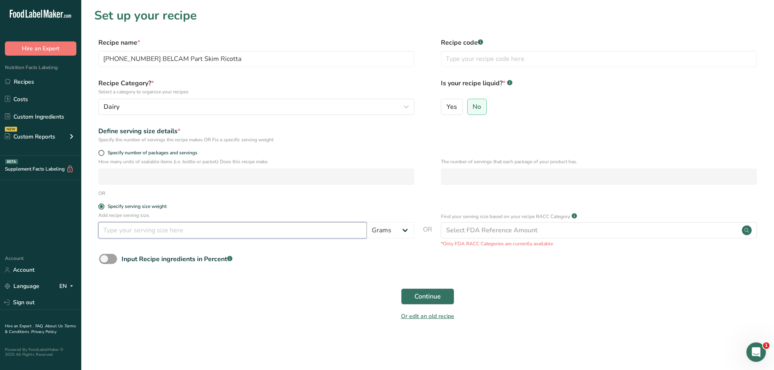
click at [134, 238] on input "number" at bounding box center [232, 230] width 269 height 16
type input "100"
click at [401, 289] on button "Continue" at bounding box center [427, 297] width 53 height 16
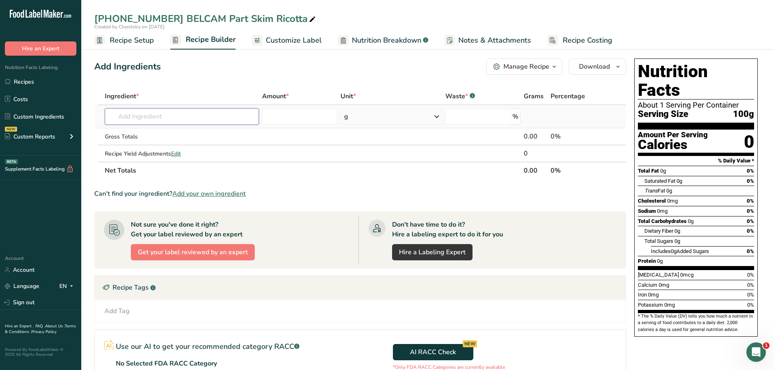
paste input "[PHONE_NUMBER] BELCAM Part Skim Ricotta"
type input "[PHONE_NUMBER] BELCAM Part Skim Ricotta"
click at [205, 129] on p "[PHONE_NUMBER] BELCAM Part Skim Ricotta" at bounding box center [175, 133] width 128 height 9
type input "[PHONE_NUMBER] BELCAM Part Skim Ricotta"
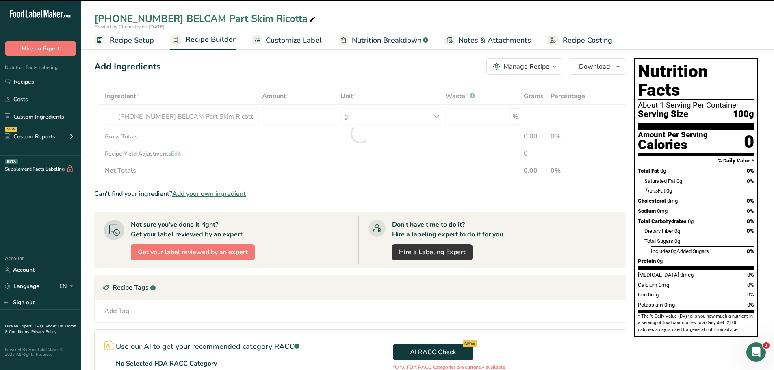
type input "0"
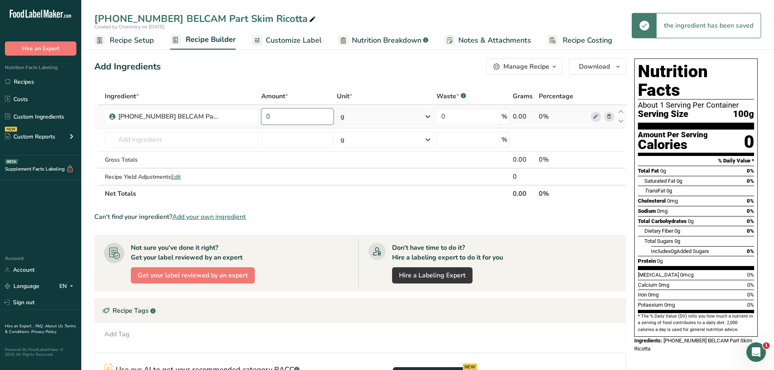
drag, startPoint x: 289, startPoint y: 120, endPoint x: 258, endPoint y: 119, distance: 31.3
click at [258, 119] on tr "[PHONE_NUMBER] BELCAM Part Skim Ricotta 0 g Weight Units g kg mg See more Volum…" at bounding box center [360, 116] width 531 height 23
type input "100"
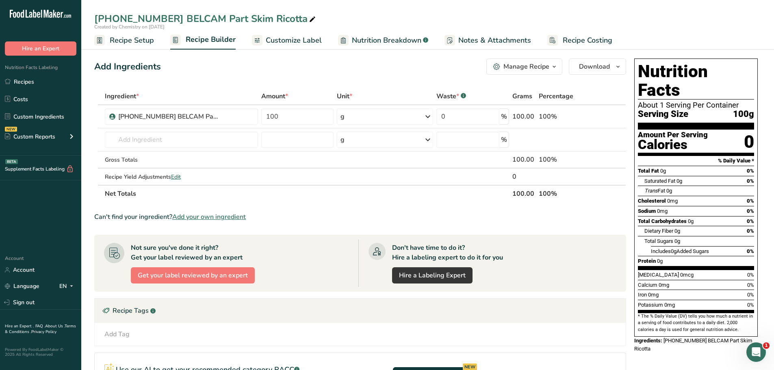
click at [385, 81] on div "Add Ingredients Manage Recipe Delete Recipe Duplicate Recipe Scale Recipe Save …" at bounding box center [362, 272] width 537 height 435
click at [619, 64] on icon "button" at bounding box center [618, 67] width 7 height 10
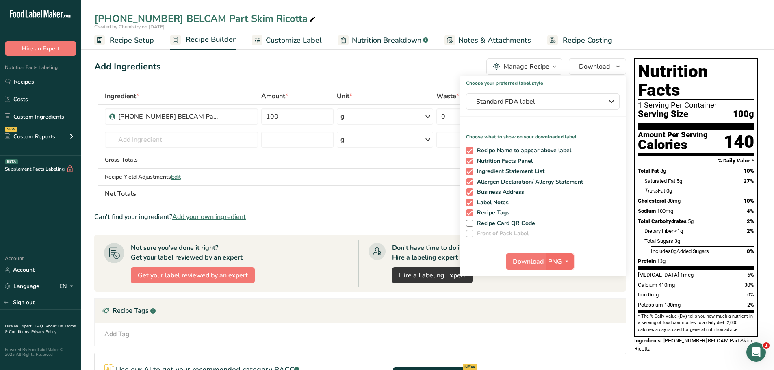
click at [568, 263] on icon "button" at bounding box center [567, 261] width 7 height 10
click at [564, 319] on link "PDF" at bounding box center [561, 318] width 26 height 13
click at [535, 263] on span "Download" at bounding box center [528, 262] width 31 height 10
click at [116, 41] on span "Recipe Setup" at bounding box center [132, 40] width 44 height 11
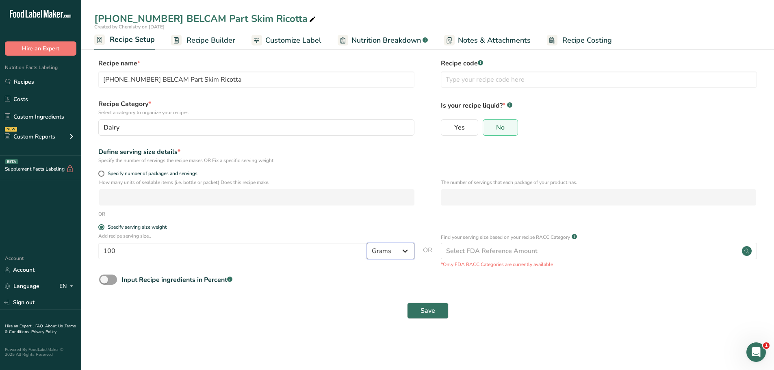
click at [407, 250] on select "Grams kg mg mcg lb oz l mL fl oz tbsp tsp cup qt gallon" at bounding box center [391, 251] width 48 height 16
drag, startPoint x: 93, startPoint y: 255, endPoint x: -56, endPoint y: 248, distance: 148.5
click at [0, 248] on html ".a-20{fill:#fff;} Hire an Expert Nutrition Facts Labeling Recipes Costs Custom …" at bounding box center [387, 185] width 774 height 370
type input "55"
click at [423, 311] on span "Save" at bounding box center [428, 311] width 15 height 10
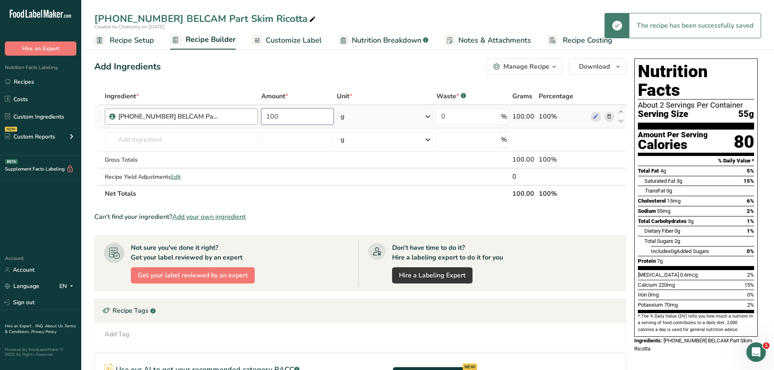
click at [211, 115] on tr "25-415067-001 BELCAM Part Skim Ricotta 100 g Weight Units g kg mg See more Volu…" at bounding box center [360, 116] width 531 height 23
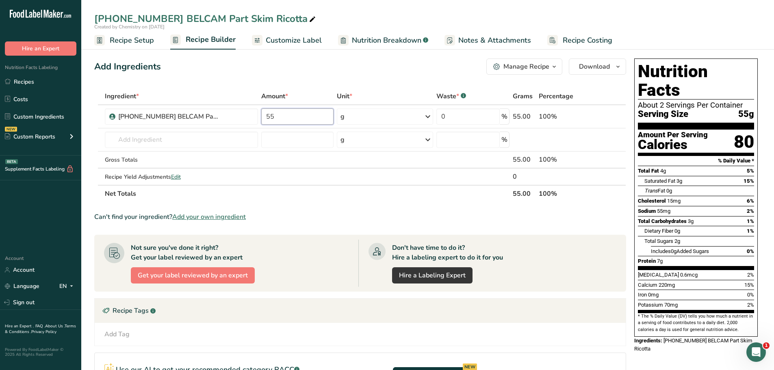
type input "55"
click at [280, 45] on span "Customize Label" at bounding box center [294, 40] width 56 height 11
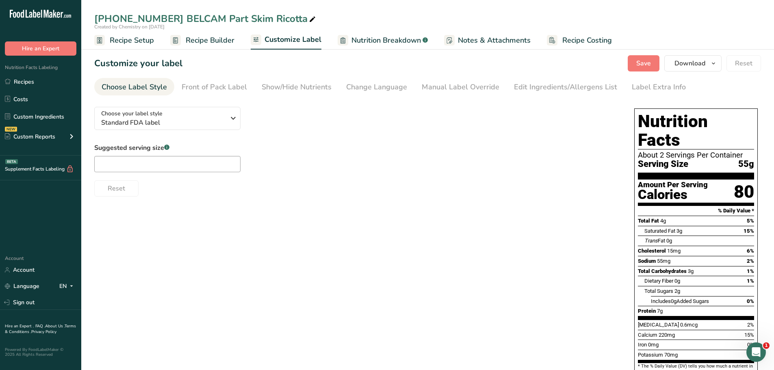
type input "1 Serving Per Container"
click at [452, 91] on div "Manual Label Override" at bounding box center [461, 87] width 78 height 11
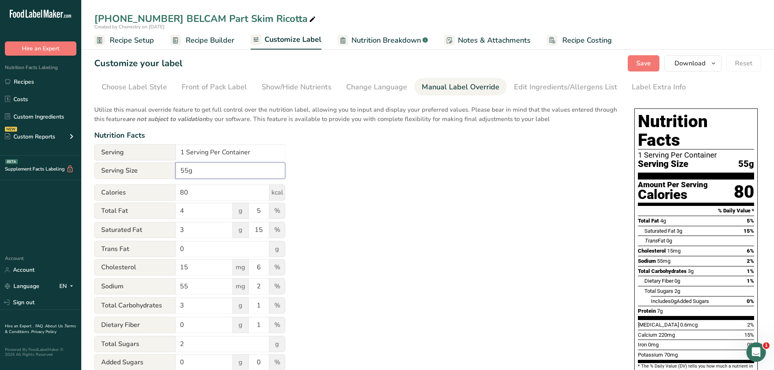
click at [179, 171] on input "55g" at bounding box center [231, 171] width 110 height 16
type input "1/4 cup (55g)"
click at [184, 152] on input "1 Serving Per Container" at bounding box center [231, 152] width 110 height 16
click at [209, 151] on input "8 Serving Per Container" at bounding box center [231, 152] width 110 height 16
type input "8 Servings Per Container"
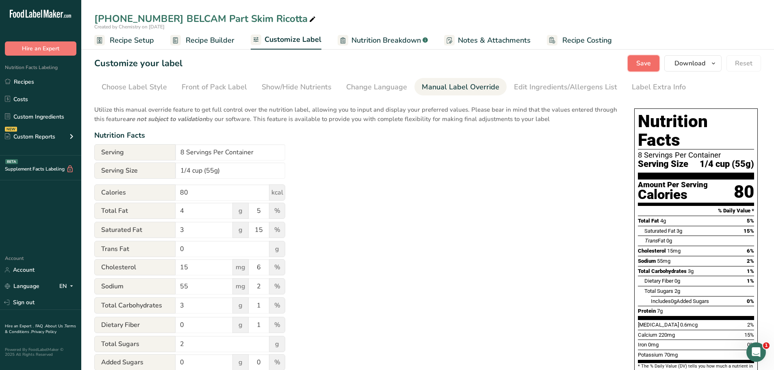
click at [649, 63] on span "Save" at bounding box center [643, 64] width 15 height 10
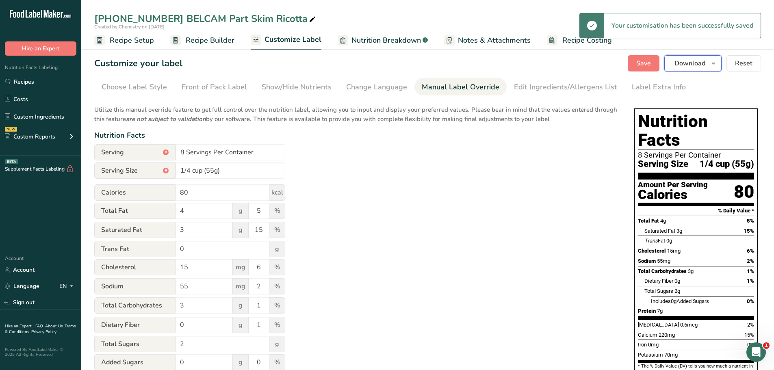
click at [714, 65] on icon "button" at bounding box center [713, 64] width 7 height 10
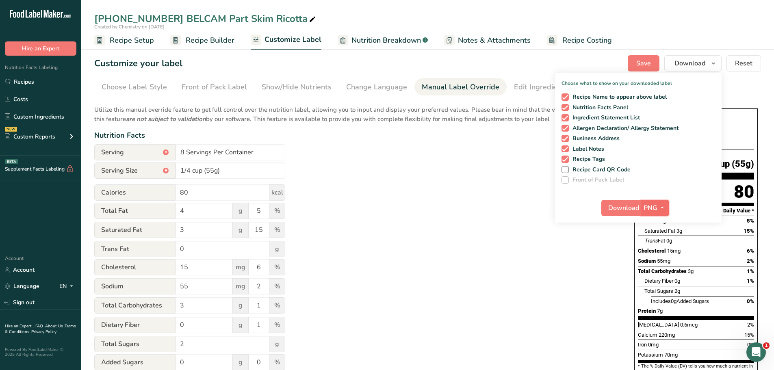
click at [662, 209] on icon "button" at bounding box center [662, 208] width 7 height 10
click at [658, 264] on link "PDF" at bounding box center [656, 264] width 26 height 13
click at [622, 209] on span "Download" at bounding box center [624, 208] width 31 height 10
click at [612, 206] on span "Download" at bounding box center [624, 208] width 31 height 10
